Goal: Task Accomplishment & Management: Use online tool/utility

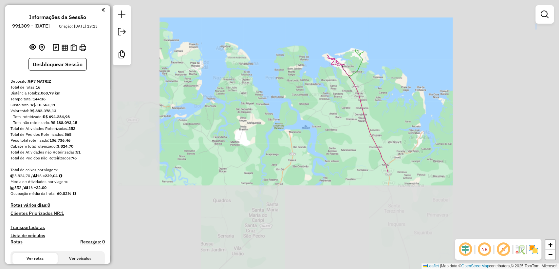
click at [352, 94] on div "Janela de atendimento Grade de atendimento Capacidade Transportadoras Veículos …" at bounding box center [279, 134] width 559 height 269
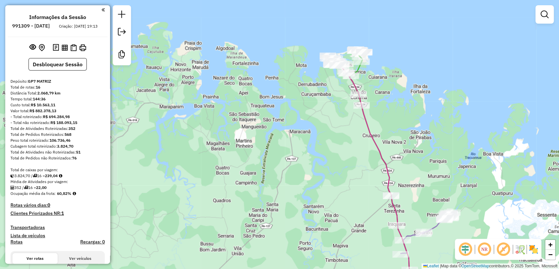
drag, startPoint x: 350, startPoint y: 94, endPoint x: 319, endPoint y: 82, distance: 33.2
click at [323, 84] on div "Rota 10 - Placa QYN4B48 3749 - SUPERMERCADO COREMA Rota 10 - Placa QYN4B48 4032…" at bounding box center [279, 134] width 559 height 269
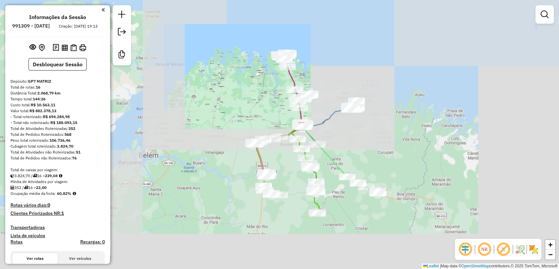
drag, startPoint x: 361, startPoint y: 195, endPoint x: 314, endPoint y: 134, distance: 77.3
click at [314, 134] on icon at bounding box center [340, 159] width 76 height 66
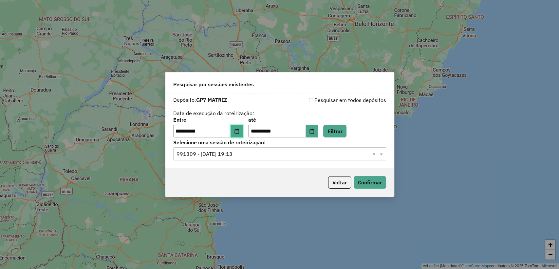
click at [243, 129] on button "Choose Date" at bounding box center [237, 131] width 12 height 13
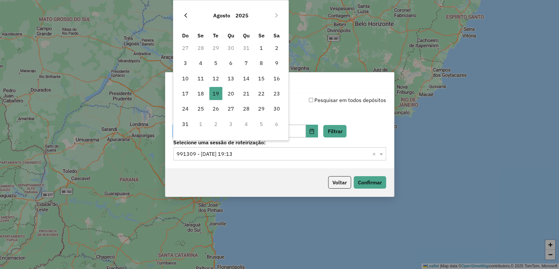
click at [183, 11] on button "Previous Month" at bounding box center [186, 15] width 10 height 10
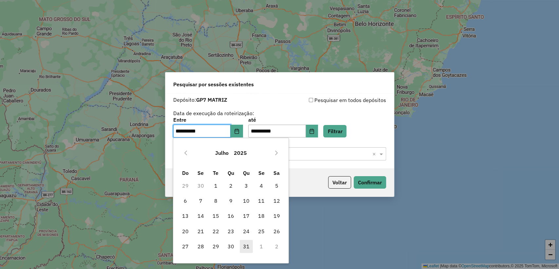
click at [246, 244] on span "31" at bounding box center [246, 246] width 13 height 13
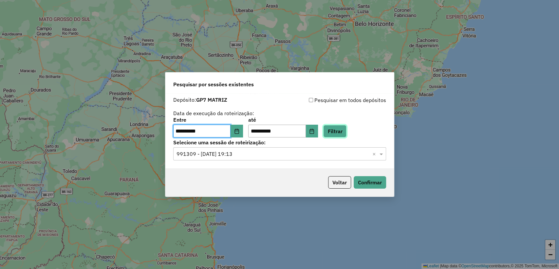
drag, startPoint x: 346, startPoint y: 125, endPoint x: 345, endPoint y: 137, distance: 12.5
click at [346, 125] on button "Filtrar" at bounding box center [334, 131] width 23 height 12
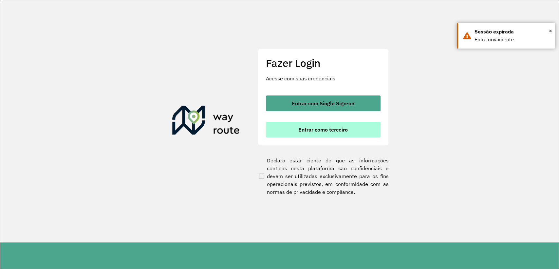
drag, startPoint x: 320, startPoint y: 131, endPoint x: 323, endPoint y: 81, distance: 49.6
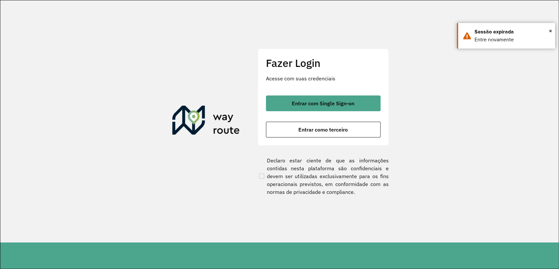
click at [320, 131] on span "Entrar como terceiro" at bounding box center [323, 129] width 49 height 5
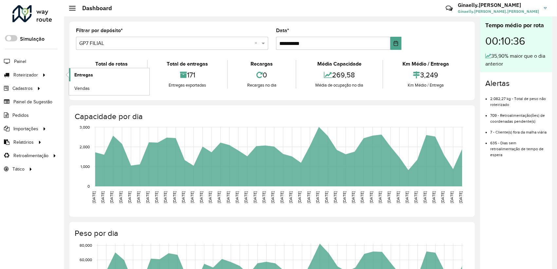
drag, startPoint x: 31, startPoint y: 76, endPoint x: 72, endPoint y: 78, distance: 41.0
click at [31, 76] on span "Roteirizador" at bounding box center [25, 74] width 25 height 7
click at [94, 70] on link "Entregas" at bounding box center [109, 74] width 80 height 13
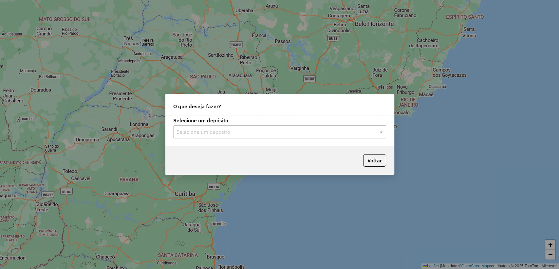
click at [260, 134] on input "text" at bounding box center [273, 132] width 193 height 8
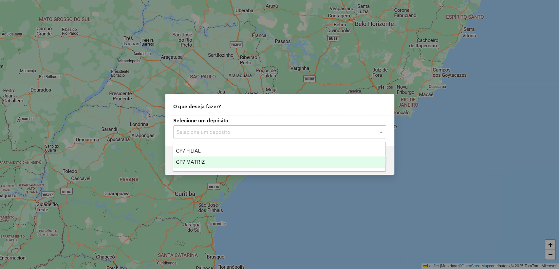
click at [247, 165] on div "GP7 MATRIZ" at bounding box center [279, 161] width 212 height 11
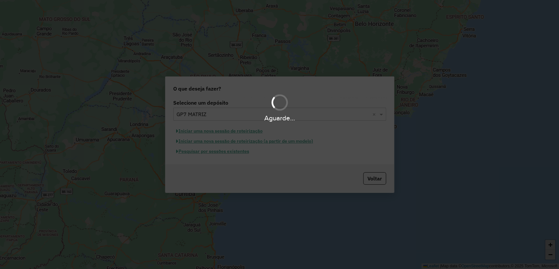
click at [233, 152] on div "Aguarde..." at bounding box center [279, 134] width 559 height 269
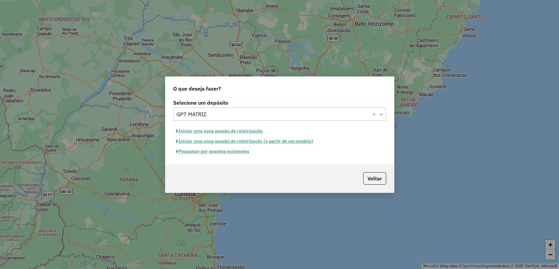
click at [233, 152] on button "Pesquisar por sessões existentes" at bounding box center [212, 151] width 79 height 10
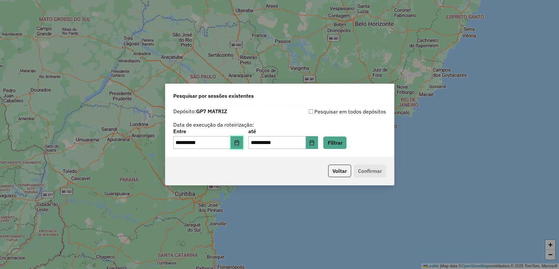
click at [243, 142] on button "Choose Date" at bounding box center [237, 142] width 12 height 13
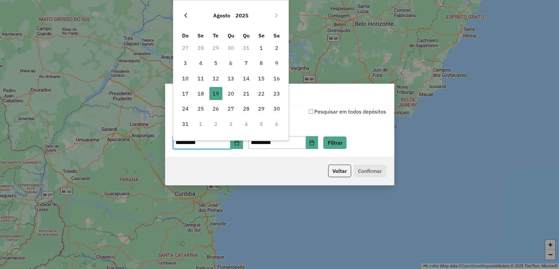
click at [187, 14] on icon "Previous Month" at bounding box center [185, 15] width 5 height 5
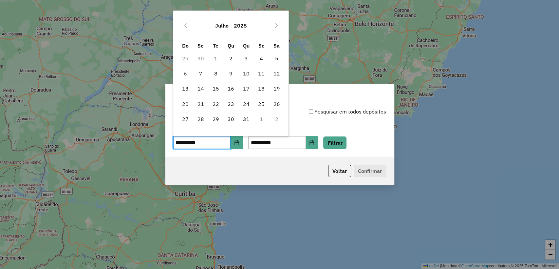
drag, startPoint x: 246, startPoint y: 119, endPoint x: 281, endPoint y: 130, distance: 37.0
click at [246, 119] on span "31" at bounding box center [246, 118] width 13 height 13
type input "**********"
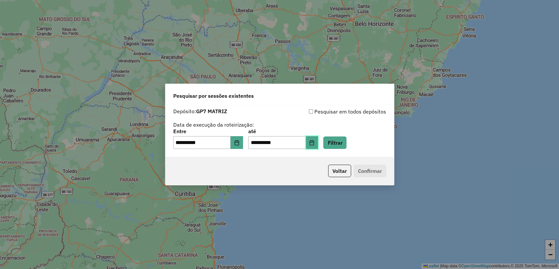
click at [315, 141] on icon "Choose Date" at bounding box center [311, 142] width 5 height 5
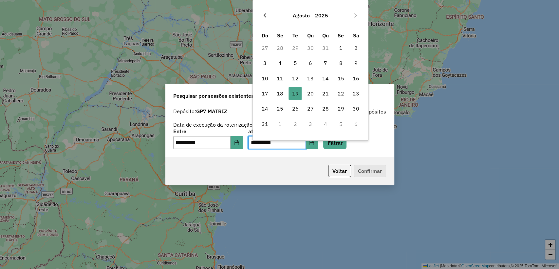
click at [266, 15] on icon "Previous Month" at bounding box center [265, 15] width 5 height 5
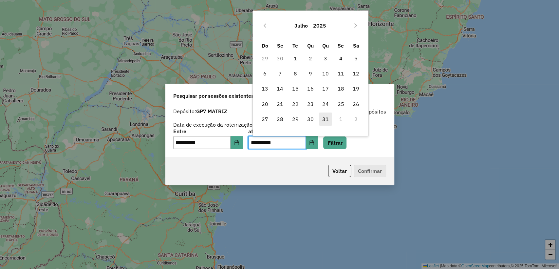
click at [327, 116] on span "31" at bounding box center [325, 118] width 13 height 13
type input "**********"
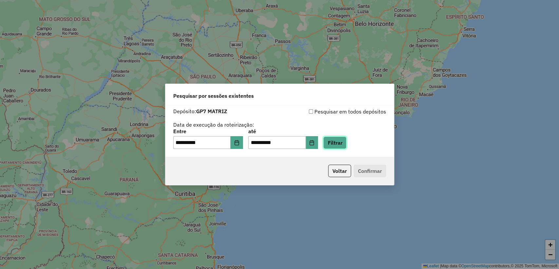
click at [341, 147] on button "Filtrar" at bounding box center [334, 142] width 23 height 12
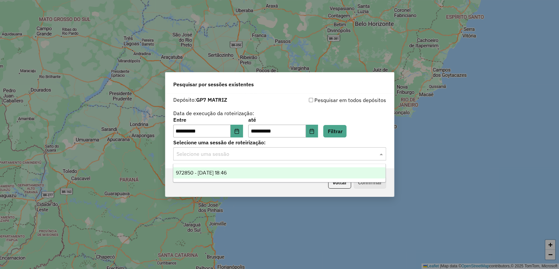
click at [282, 155] on input "text" at bounding box center [273, 154] width 193 height 8
click at [251, 182] on ng-dropdown-panel "972850 - 31/07/2025 18:46" at bounding box center [279, 173] width 213 height 19
click at [249, 173] on div "972850 - 31/07/2025 18:46" at bounding box center [279, 172] width 212 height 11
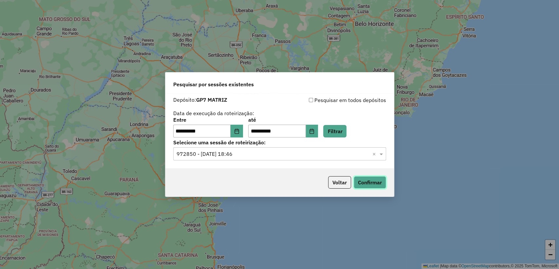
click at [378, 183] on button "Confirmar" at bounding box center [370, 182] width 32 height 12
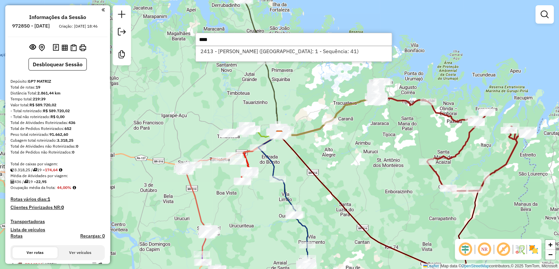
click at [288, 42] on input "****" at bounding box center [294, 39] width 197 height 13
type input "****"
click at [288, 48] on li "2413 - [PERSON_NAME] ([GEOGRAPHIC_DATA]: 1 - Sequência: 41)" at bounding box center [294, 51] width 196 height 10
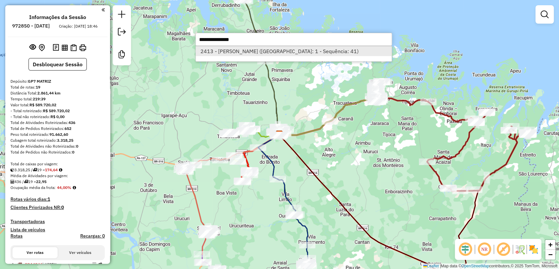
select select "**********"
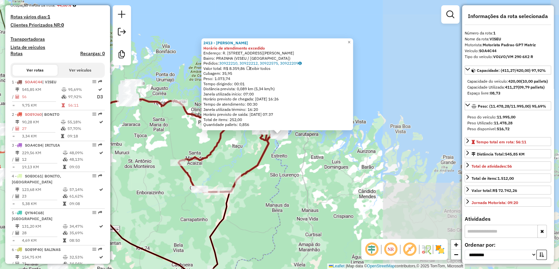
scroll to position [260, 0]
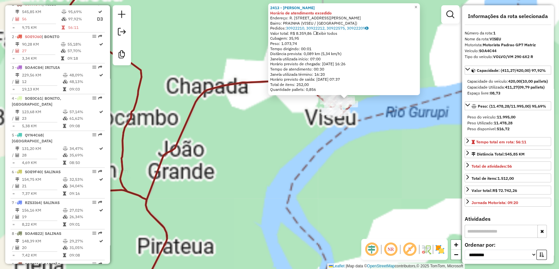
drag, startPoint x: 284, startPoint y: 174, endPoint x: 245, endPoint y: 210, distance: 53.1
click at [243, 229] on div "2413 - [PERSON_NAME] de atendimento excedido Endereço: R. PADRE [PERSON_NAME] 7…" at bounding box center [279, 134] width 559 height 269
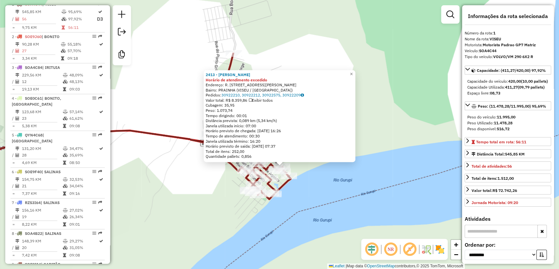
drag, startPoint x: 347, startPoint y: 169, endPoint x: 313, endPoint y: 191, distance: 40.5
click at [313, 191] on div "2413 - [PERSON_NAME] de atendimento excedido Endereço: R. PADRE [PERSON_NAME] 7…" at bounding box center [279, 134] width 559 height 269
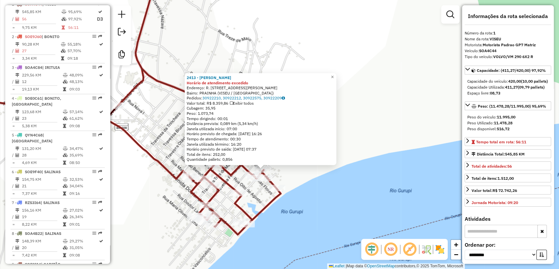
drag, startPoint x: 314, startPoint y: 195, endPoint x: 335, endPoint y: 193, distance: 20.7
click at [335, 193] on div "2413 - [PERSON_NAME] de atendimento excedido Endereço: R. PADRE [PERSON_NAME] 7…" at bounding box center [279, 134] width 559 height 269
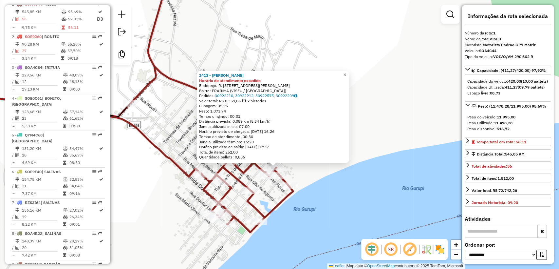
click at [346, 72] on span "×" at bounding box center [344, 75] width 3 height 6
